Goal: Subscribe to service/newsletter

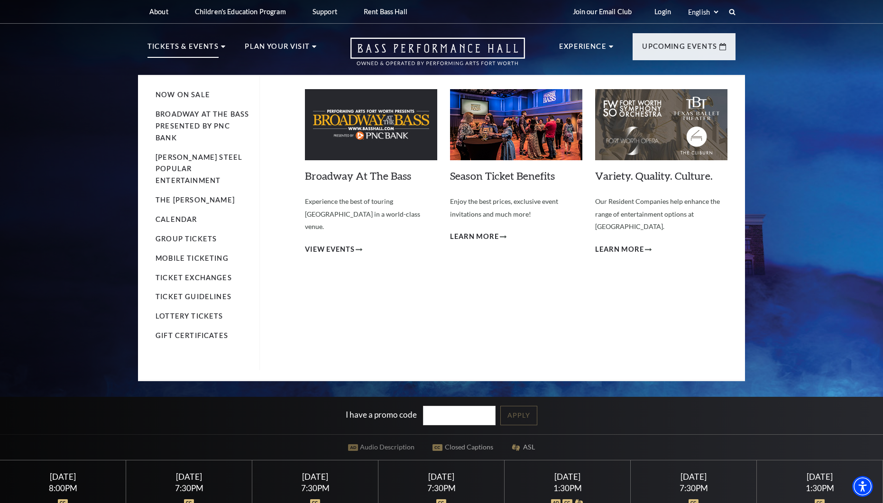
click at [191, 48] on p "Tickets & Events" at bounding box center [183, 49] width 71 height 17
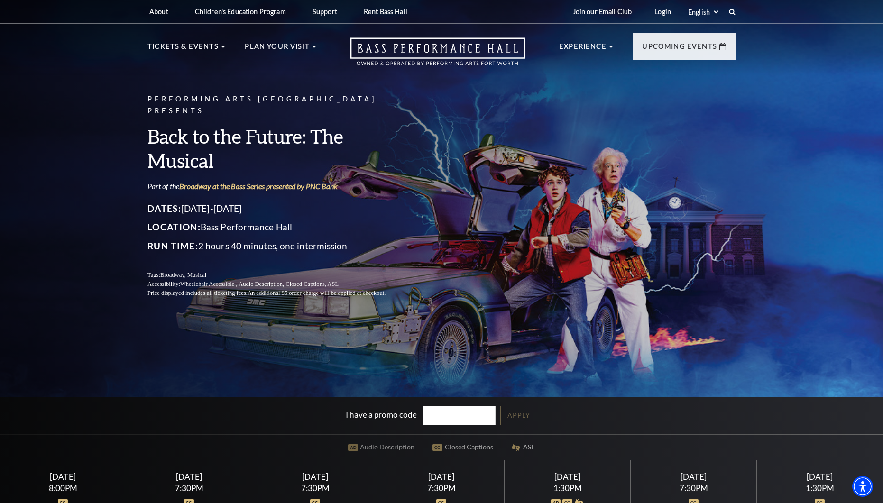
click at [7, 161] on div "Performing Arts Fort Worth Presents Back to the Future: The Musical Part of the…" at bounding box center [441, 280] width 883 height 572
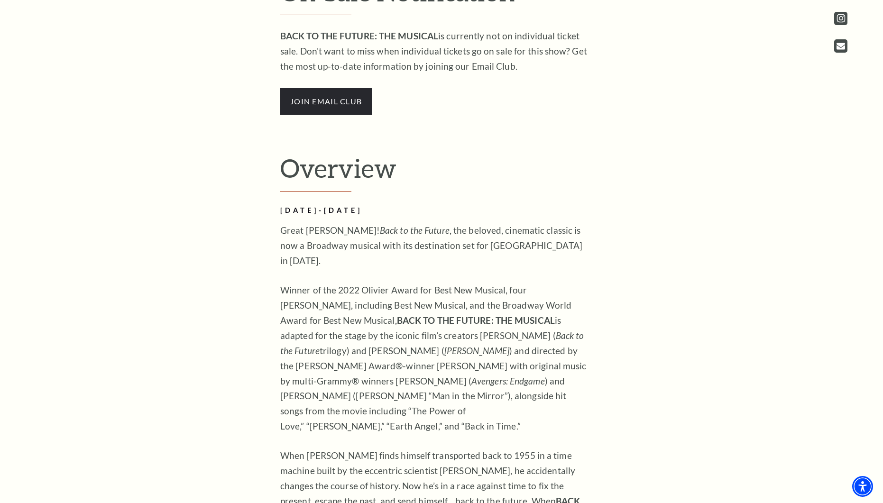
scroll to position [712, 0]
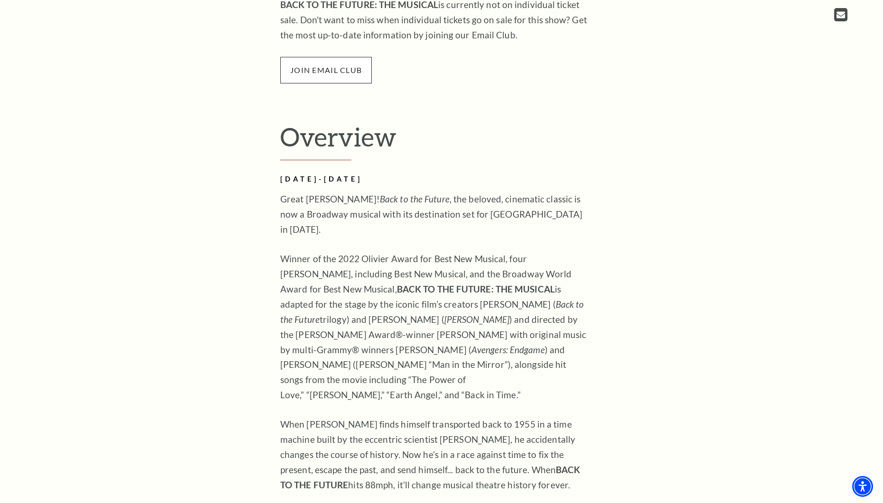
click at [338, 63] on span "join email club" at bounding box center [326, 70] width 92 height 27
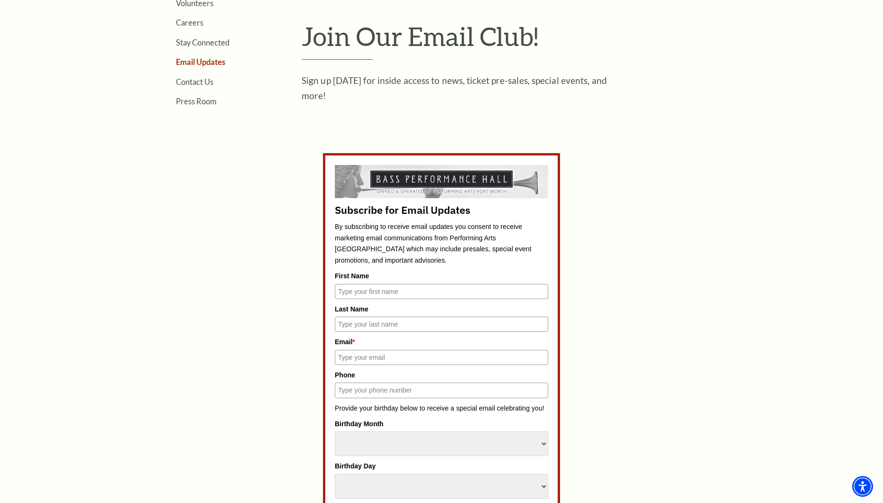
scroll to position [332, 0]
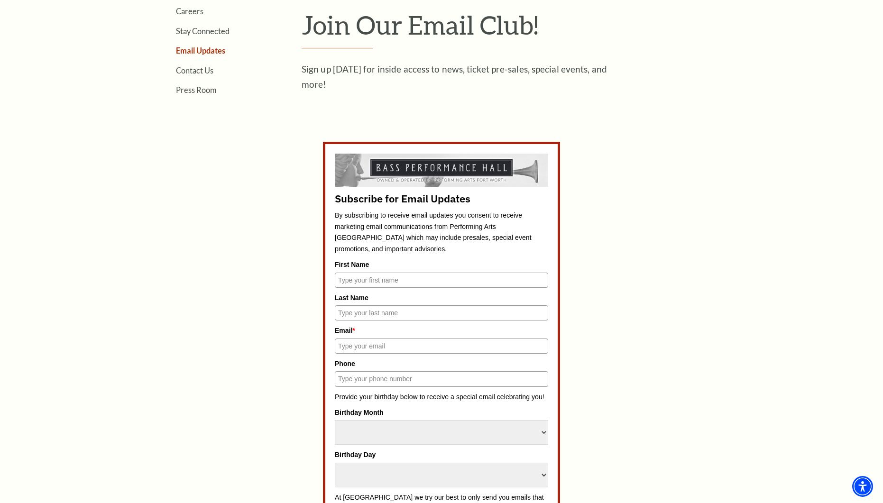
click at [372, 281] on input "First Name" at bounding box center [441, 280] width 213 height 15
type input "Nicole"
click at [378, 315] on input "Last Name" at bounding box center [441, 313] width 213 height 15
type input "Landreth"
click at [381, 355] on div "Subscribe for Email Updates By subscribing to receive email updates you consent…" at bounding box center [441, 482] width 213 height 657
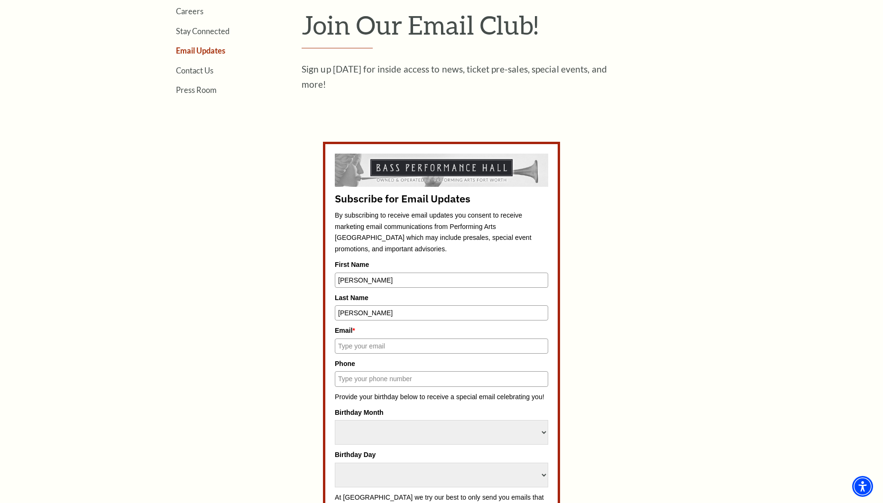
click at [390, 352] on input "Email *" at bounding box center [441, 346] width 213 height 15
type input "nicole.landreth1@outlook.com"
click at [378, 379] on input "Phone" at bounding box center [441, 378] width 213 height 15
type input "(817) 880-1967"
drag, startPoint x: 271, startPoint y: 387, endPoint x: 295, endPoint y: 376, distance: 26.1
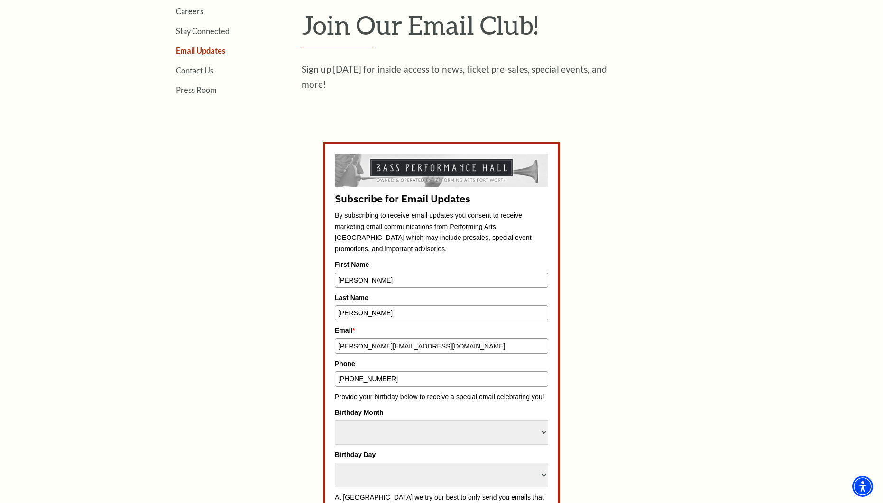
click at [271, 386] on div "Subscribe for Email Updates By subscribing to receive email updates you consent…" at bounding box center [441, 482] width 441 height 680
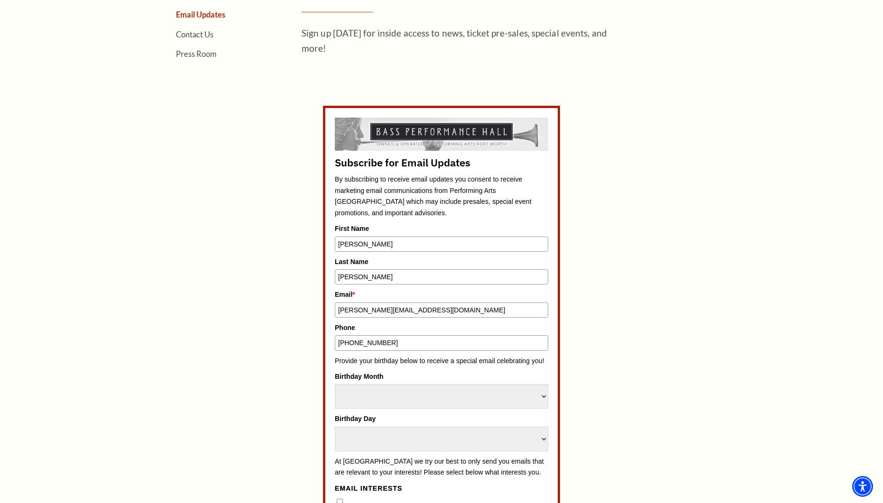
scroll to position [427, 0]
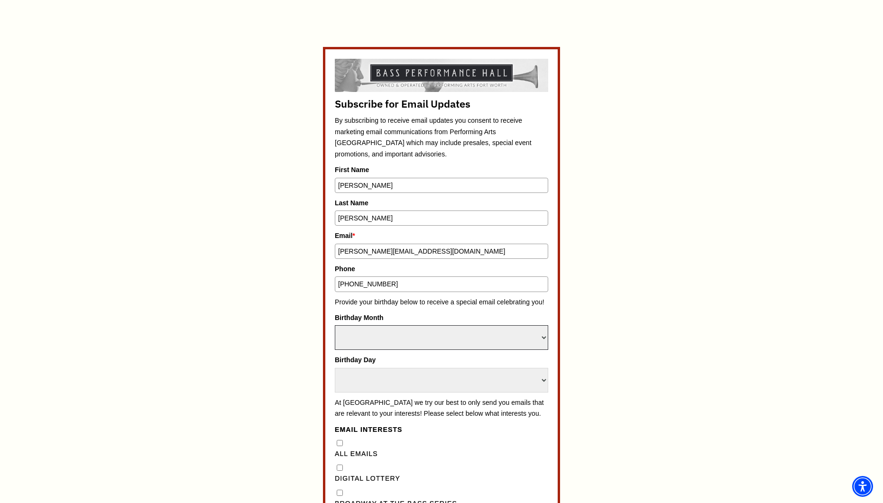
click at [379, 335] on select "Select Month January February March April May June July August September Octobe…" at bounding box center [441, 337] width 213 height 25
select select "December"
click at [379, 335] on select "Select Month January February March April May June July August September Octobe…" at bounding box center [441, 337] width 213 height 25
drag, startPoint x: 243, startPoint y: 362, endPoint x: 374, endPoint y: 394, distance: 135.2
click at [243, 363] on div "Subscribe for Email Updates By subscribing to receive email updates you consent…" at bounding box center [441, 387] width 441 height 680
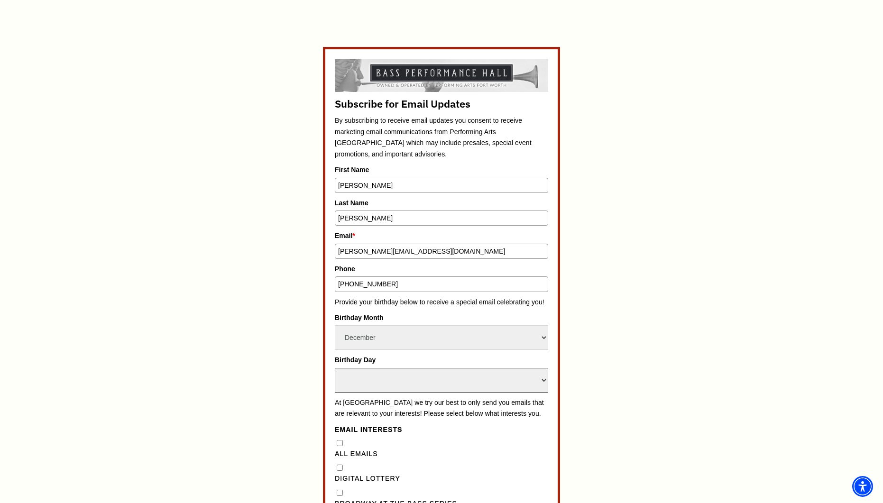
click at [389, 388] on select "Select Day 1 2 3 4 5 6 7 8 9 10 11 12 13 14 15 16 17 18 19 20 21 22 23 24" at bounding box center [441, 380] width 213 height 25
select select "26"
click at [335, 368] on select "Select Day 1 2 3 4 5 6 7 8 9 10 11 12 13 14 15 16 17 18 19 20 21 22 23 24" at bounding box center [441, 380] width 213 height 25
click at [287, 316] on div "Subscribe for Email Updates By subscribing to receive email updates you consent…" at bounding box center [441, 387] width 441 height 680
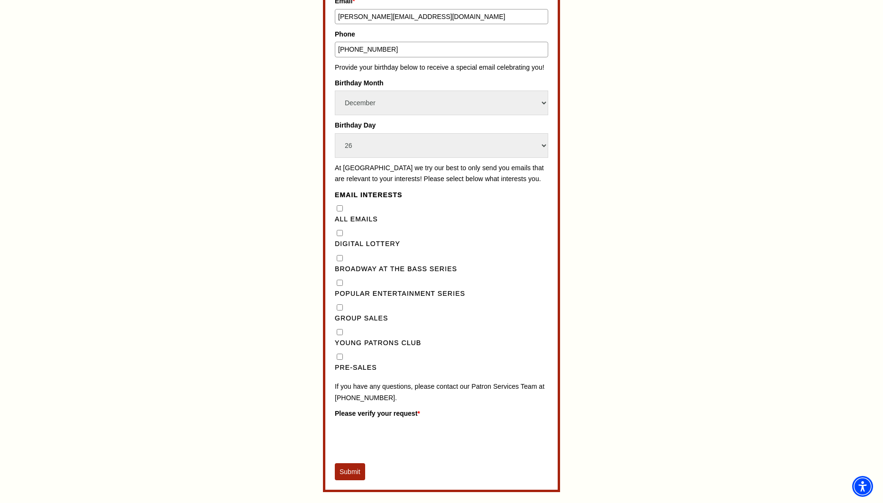
scroll to position [664, 0]
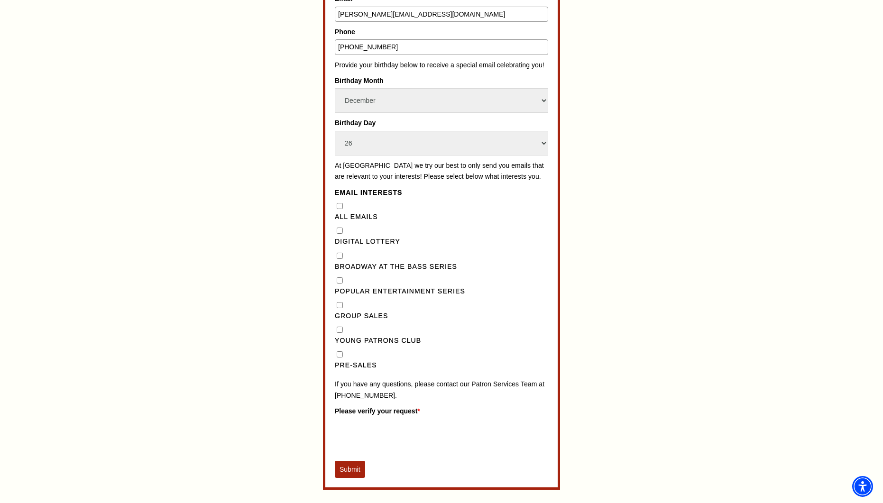
click at [339, 358] on input "Pre-Sales" at bounding box center [340, 355] width 6 height 6
checkbox input "true"
click at [342, 284] on Series"] "Popular Entertainment Series" at bounding box center [340, 281] width 6 height 6
checkbox Series"] "true"
click at [338, 259] on Series"] "Broadway at the Bass Series" at bounding box center [340, 256] width 6 height 6
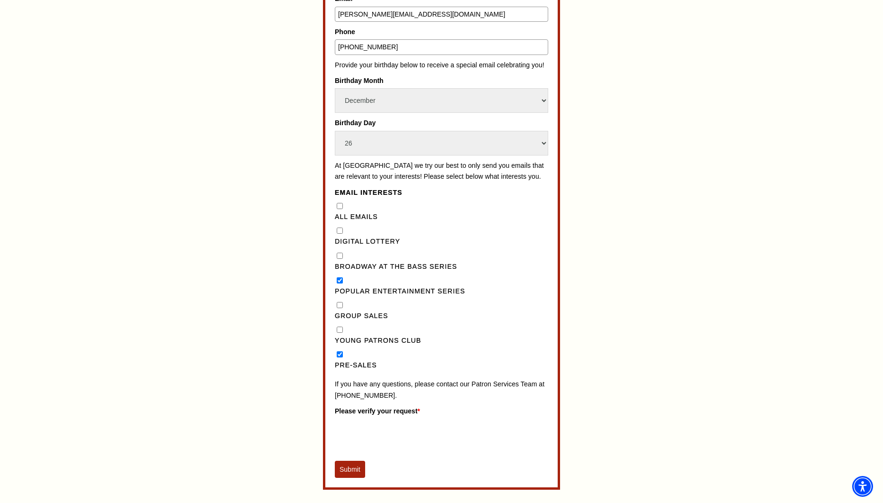
checkbox Series"] "true"
click at [353, 478] on button "Submit" at bounding box center [350, 469] width 30 height 17
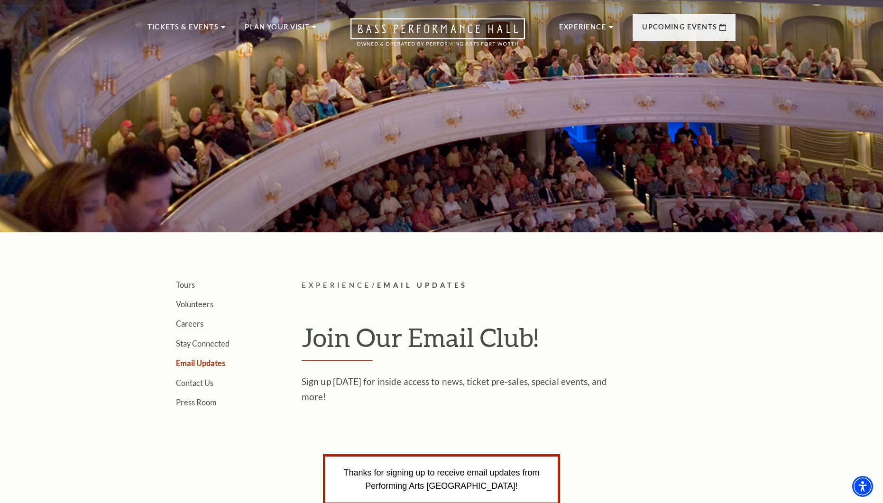
scroll to position [0, 0]
